Goal: Entertainment & Leisure: Consume media (video, audio)

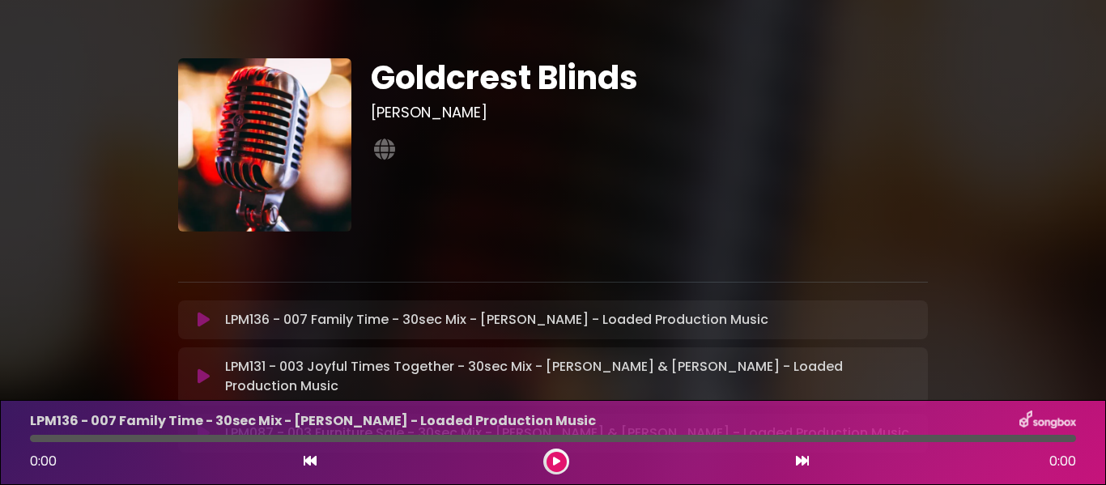
click at [560, 452] on button at bounding box center [557, 462] width 20 height 20
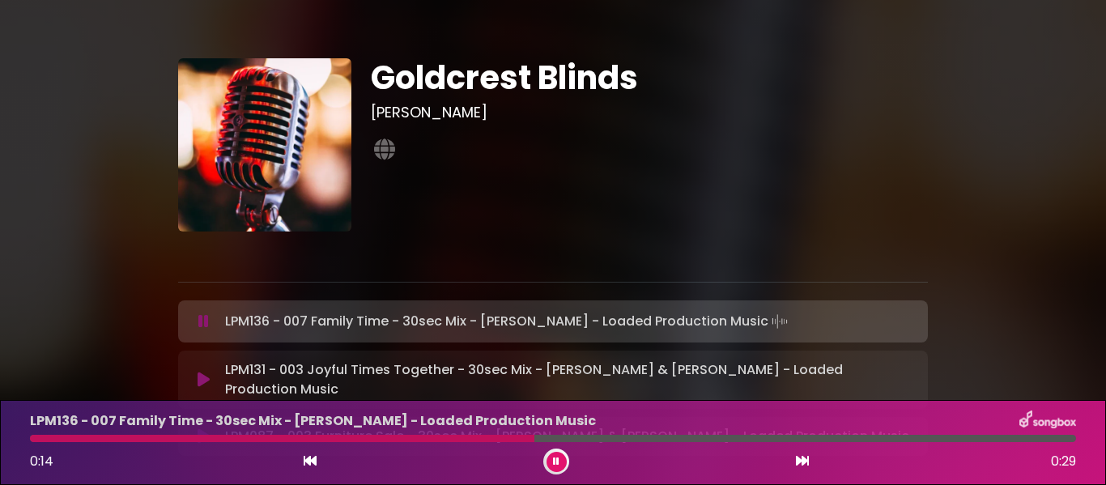
click at [759, 179] on div "Goldcrest Blinds Iain Job" at bounding box center [649, 144] width 577 height 173
click at [905, 369] on p "LPM131 - 003 Joyful Times Together - 30sec Mix - Will Langley & Barclay Black -…" at bounding box center [571, 379] width 693 height 39
click at [799, 466] on icon at bounding box center [802, 460] width 13 height 13
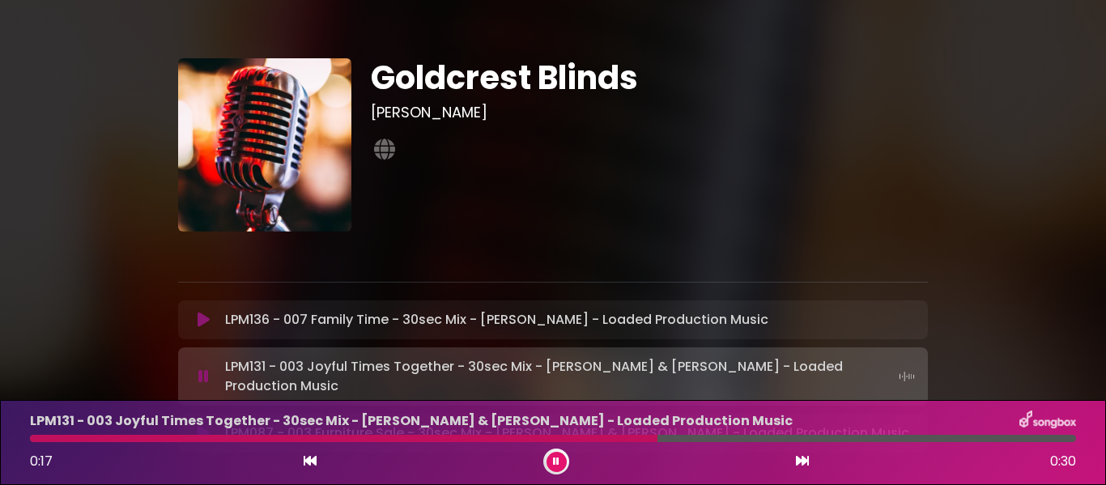
click at [799, 466] on icon at bounding box center [802, 460] width 13 height 13
